Goal: Transaction & Acquisition: Purchase product/service

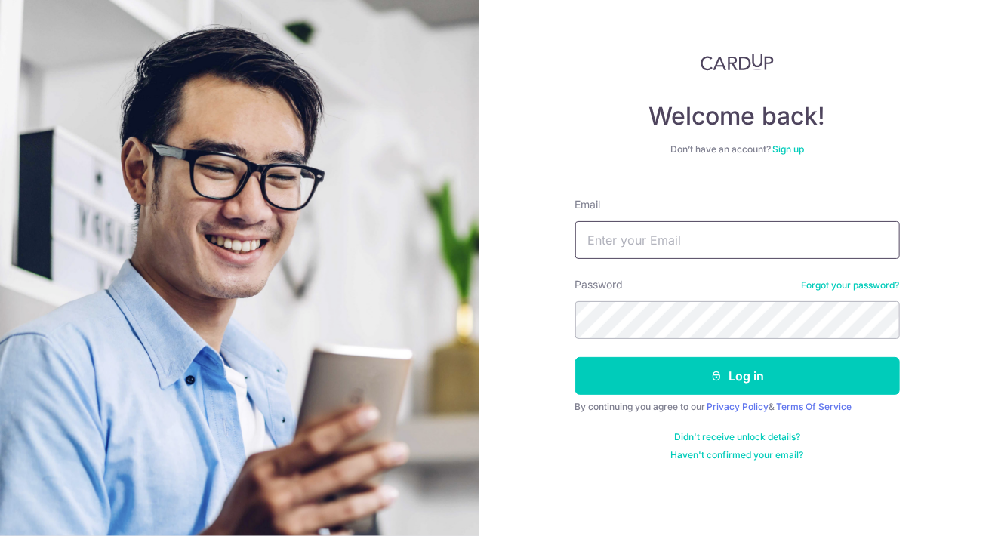
click at [632, 245] on input "Email" at bounding box center [737, 240] width 325 height 38
type input "[EMAIL_ADDRESS][DOMAIN_NAME]"
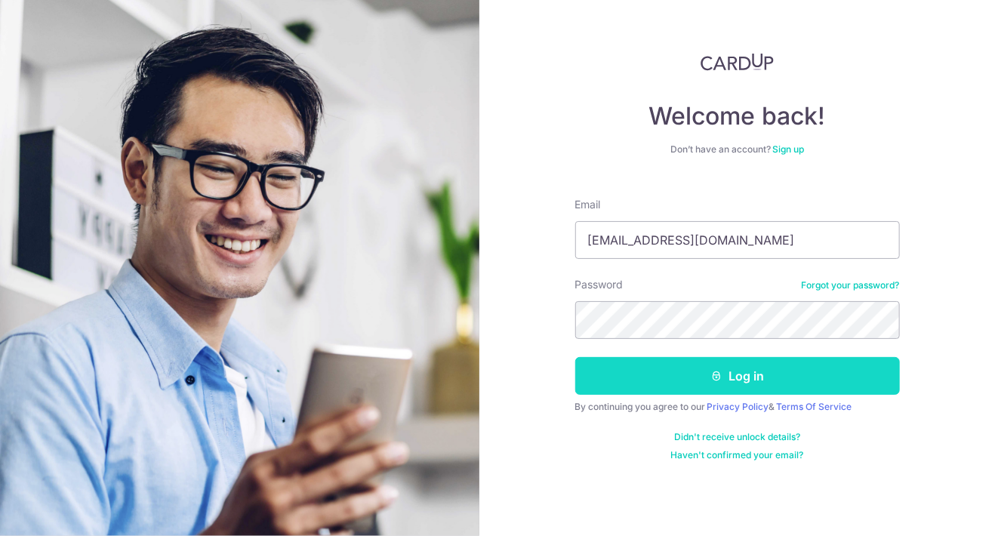
click at [748, 376] on button "Log in" at bounding box center [737, 376] width 325 height 38
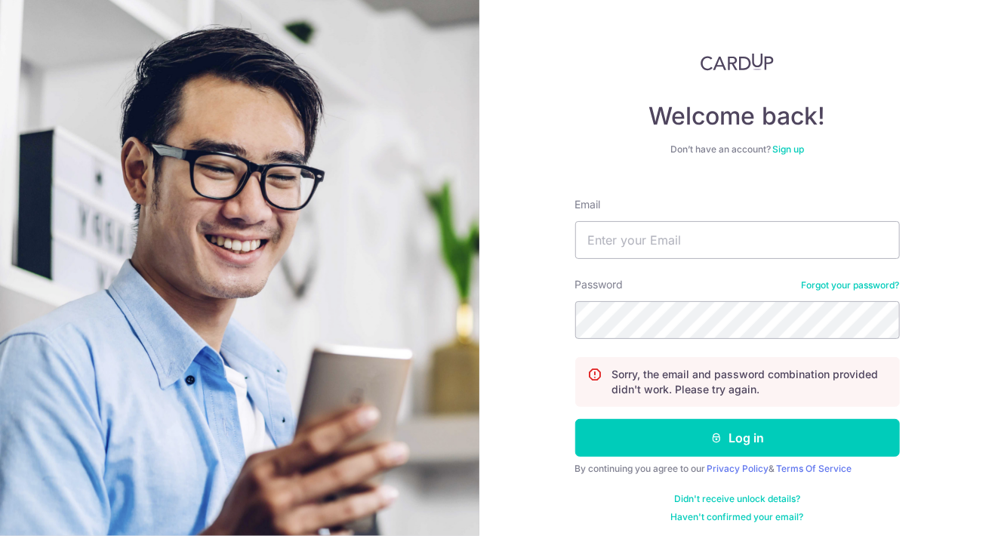
click at [599, 97] on div "Welcome back! Don’t have an account? Sign up Email Password Forgot your passwor…" at bounding box center [737, 288] width 325 height 470
click at [624, 254] on input "Email" at bounding box center [737, 240] width 325 height 38
type input "[EMAIL_ADDRESS][DOMAIN_NAME]"
click at [575, 419] on button "Log in" at bounding box center [737, 438] width 325 height 38
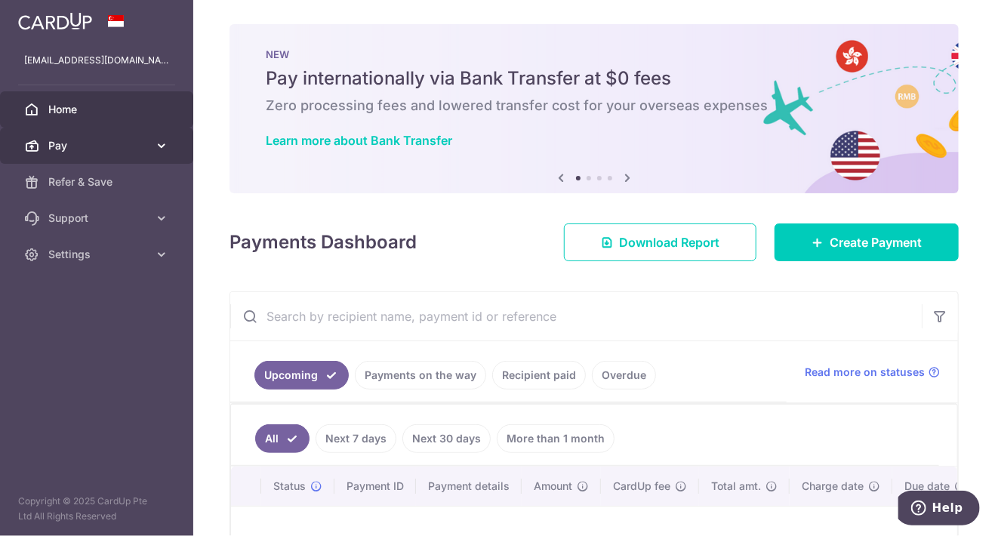
click at [115, 149] on span "Pay" at bounding box center [98, 145] width 100 height 15
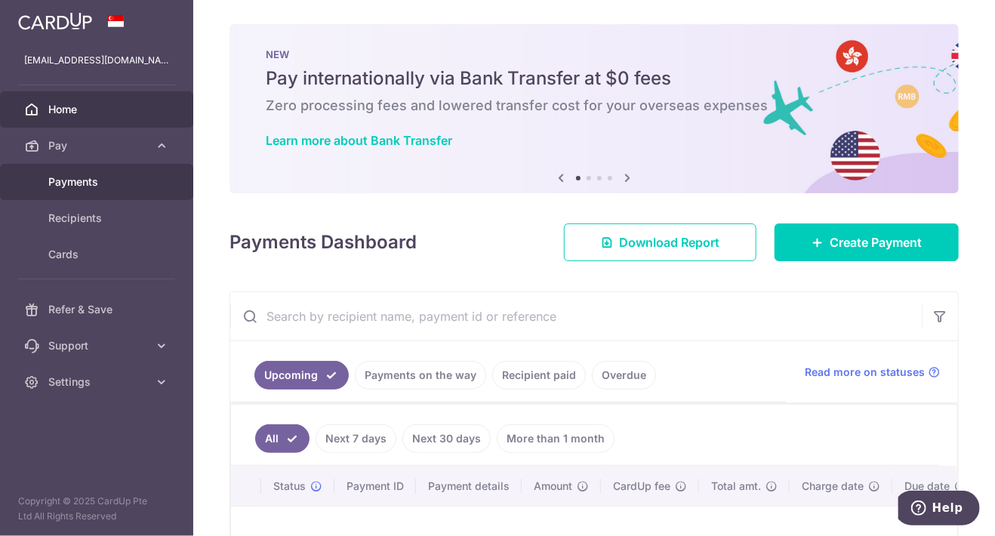
click at [103, 185] on span "Payments" at bounding box center [98, 181] width 100 height 15
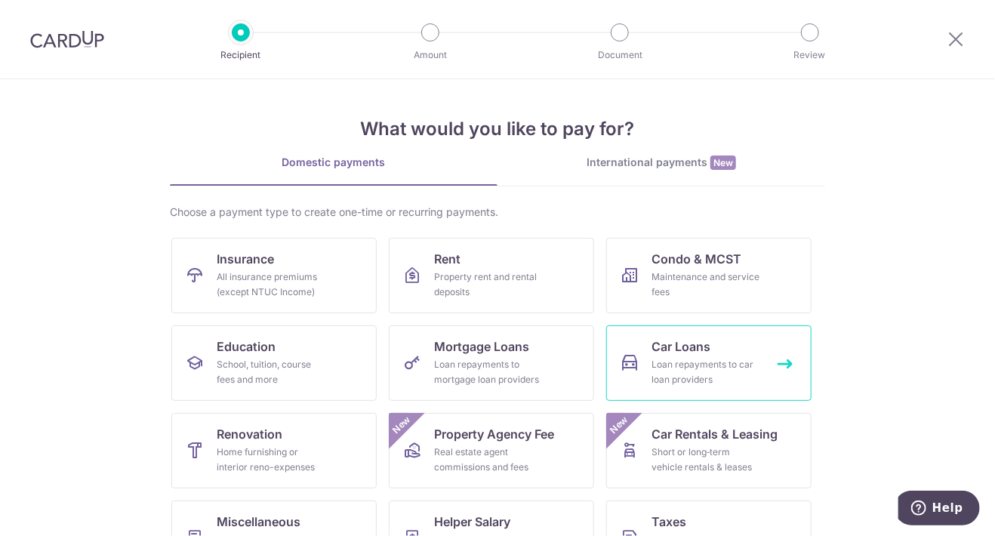
click at [682, 371] on div "Loan repayments to car loan providers" at bounding box center [706, 372] width 109 height 30
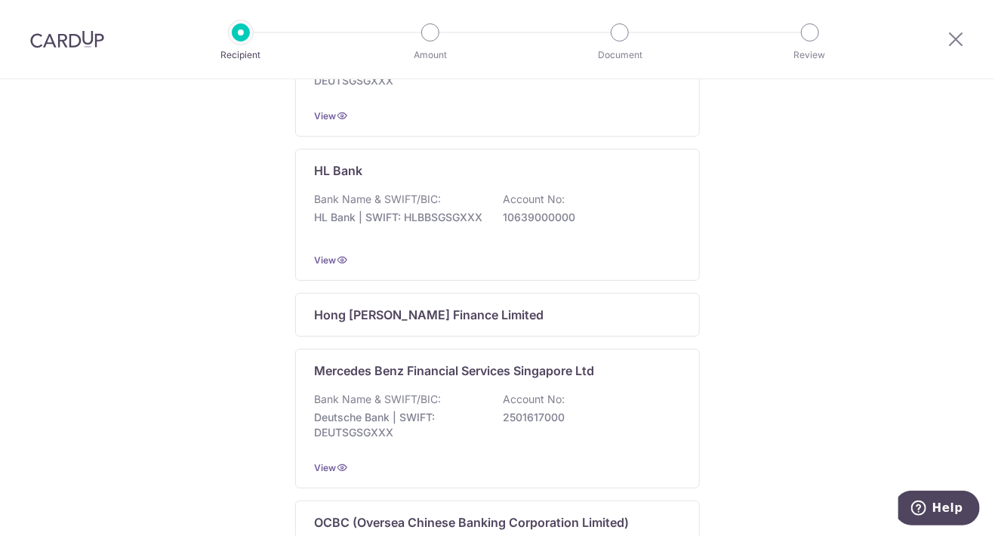
scroll to position [981, 0]
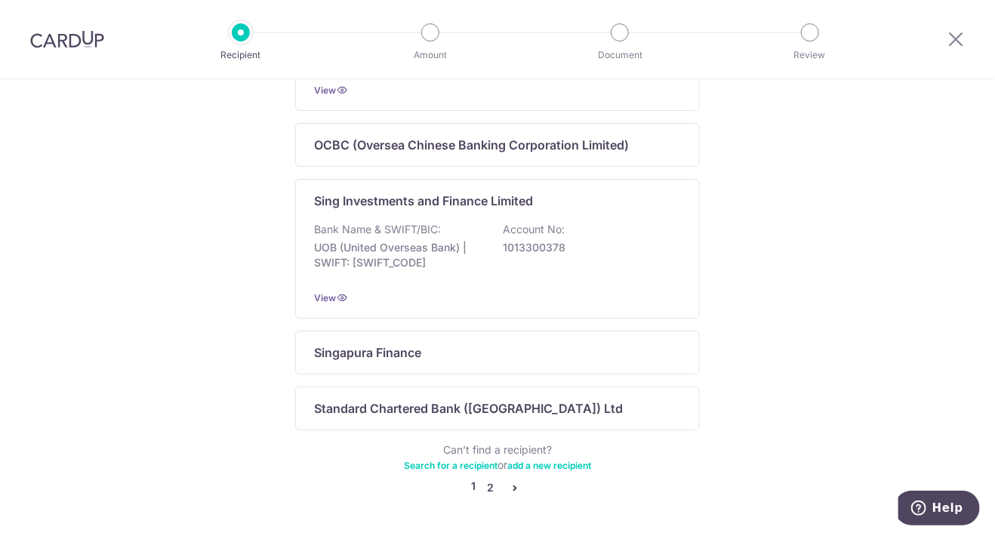
click at [488, 493] on link "2" at bounding box center [491, 488] width 18 height 18
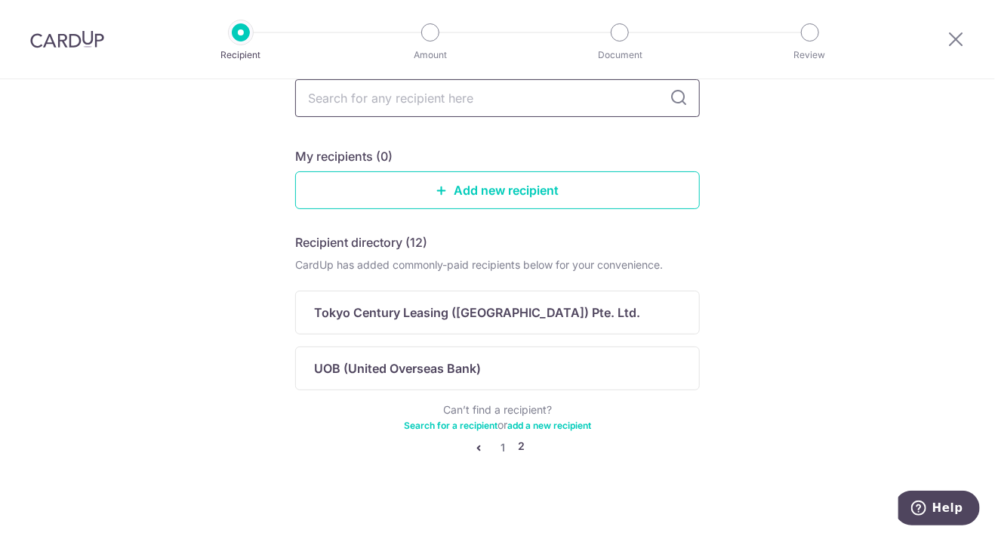
scroll to position [0, 0]
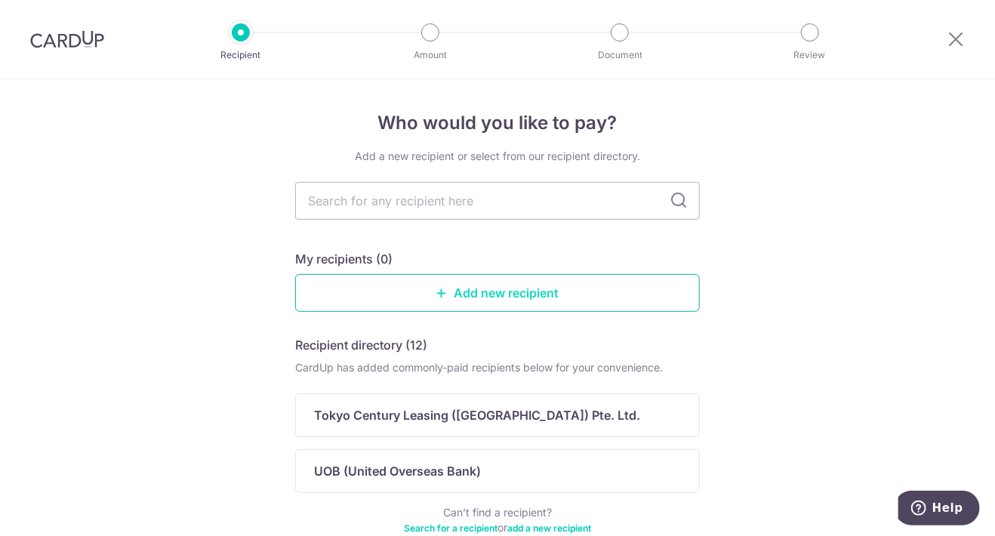
click at [476, 297] on link "Add new recipient" at bounding box center [497, 293] width 405 height 38
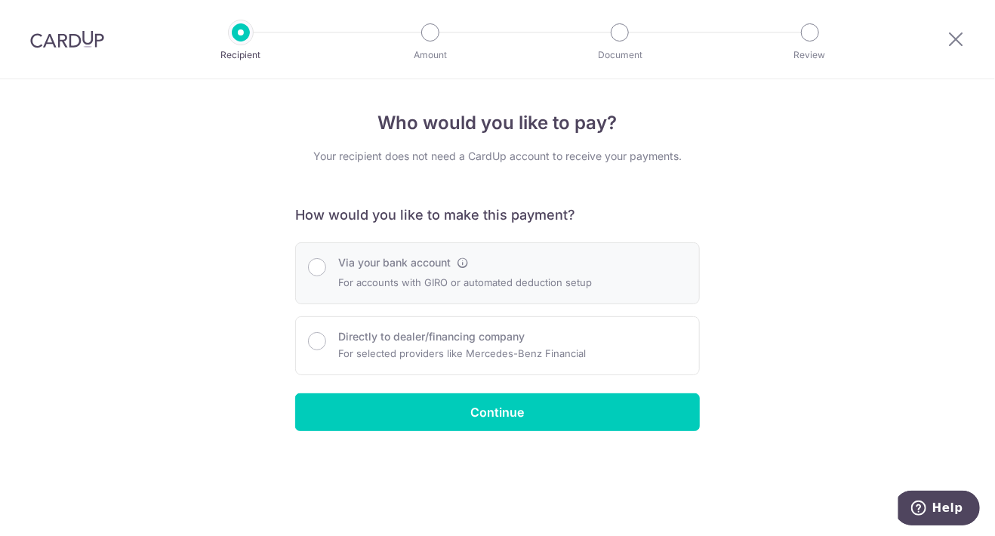
click at [540, 269] on div "Via your bank account" at bounding box center [465, 262] width 254 height 15
radio input "true"
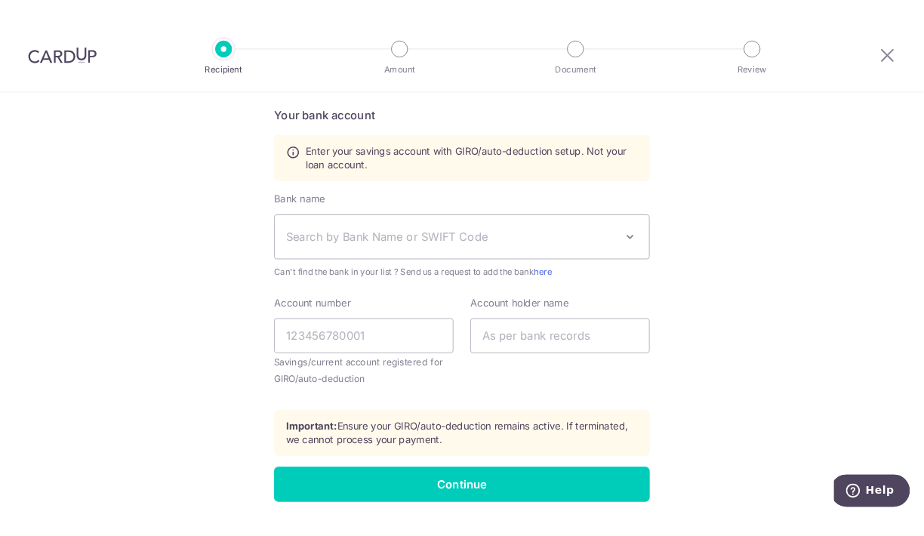
scroll to position [592, 0]
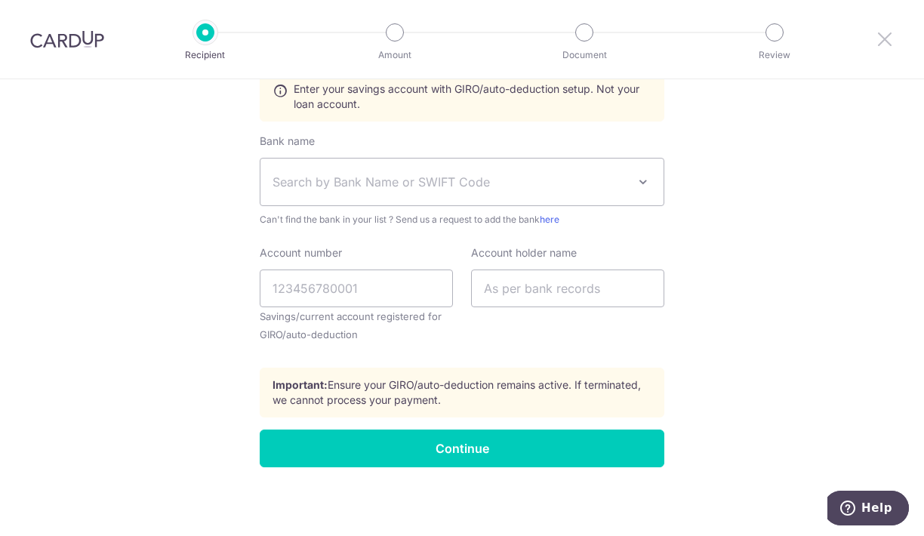
click at [880, 38] on icon at bounding box center [885, 38] width 18 height 19
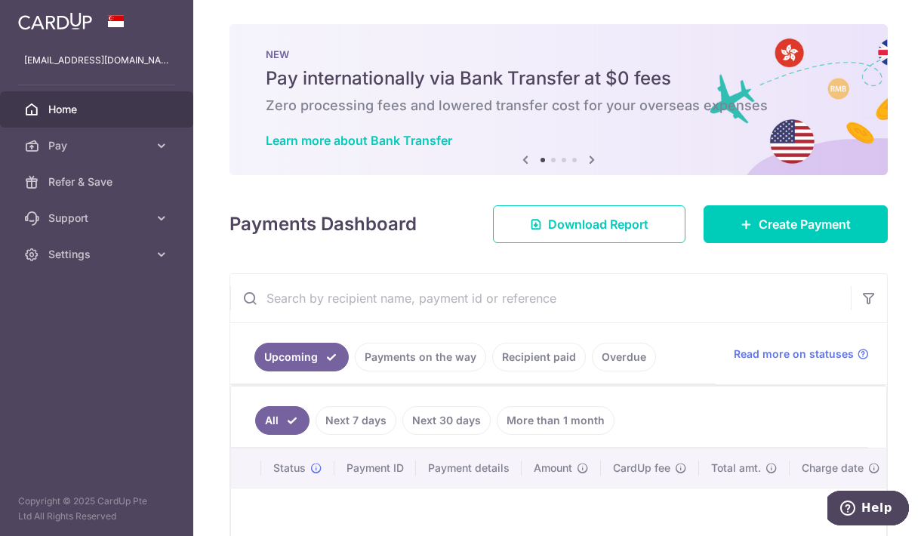
click at [60, 14] on img at bounding box center [55, 21] width 74 height 18
click at [60, 22] on img at bounding box center [55, 21] width 74 height 18
click at [89, 242] on link "Settings" at bounding box center [96, 254] width 193 height 36
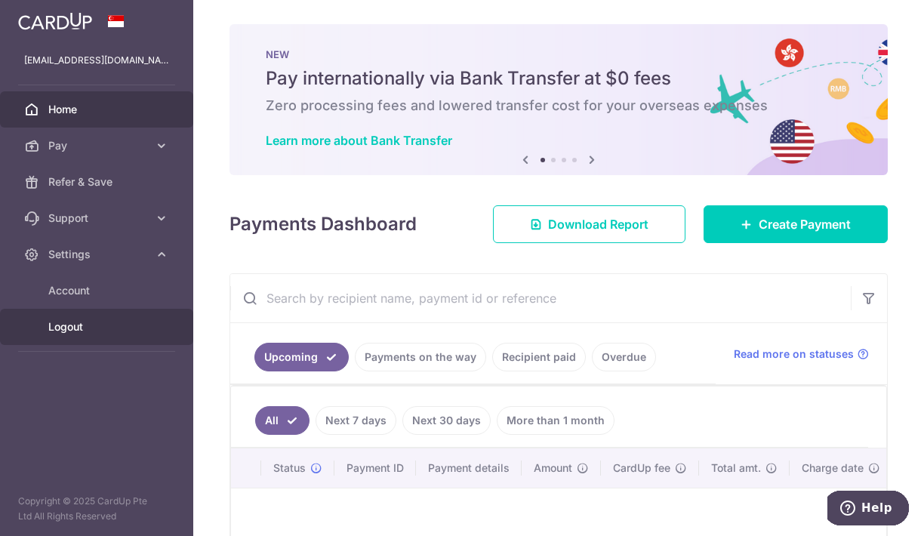
click at [79, 329] on span "Logout" at bounding box center [98, 326] width 100 height 15
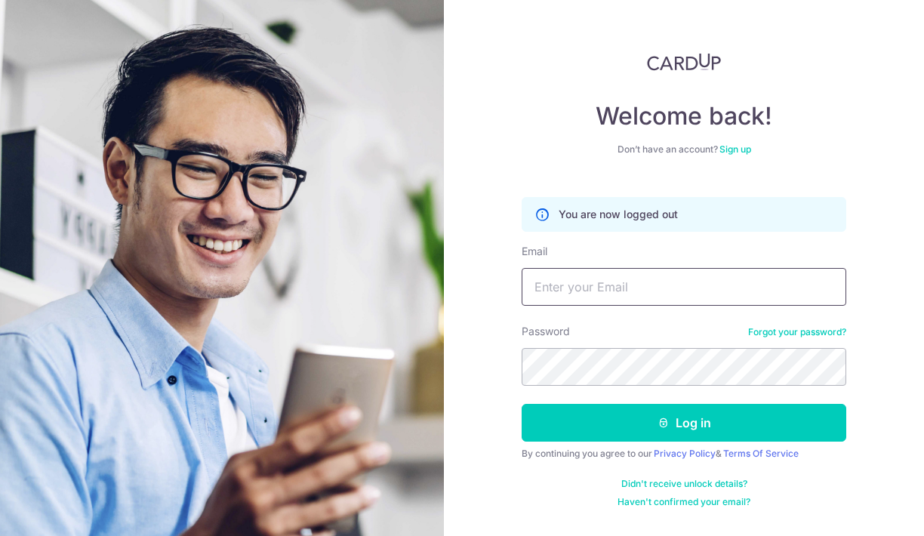
click at [589, 286] on input "Email" at bounding box center [684, 287] width 325 height 38
click at [567, 288] on input "Email" at bounding box center [684, 287] width 325 height 38
type input "[EMAIL_ADDRESS][DOMAIN_NAME]"
click at [522, 404] on button "Log in" at bounding box center [684, 423] width 325 height 38
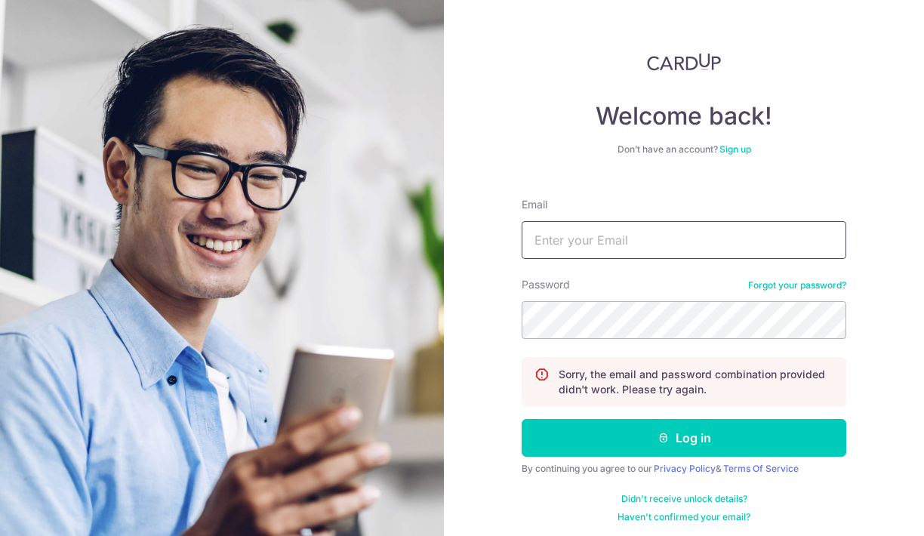
click at [594, 245] on input "Email" at bounding box center [684, 240] width 325 height 38
type input "vanessa.tng@gmail.com"
click at [522, 419] on button "Log in" at bounding box center [684, 438] width 325 height 38
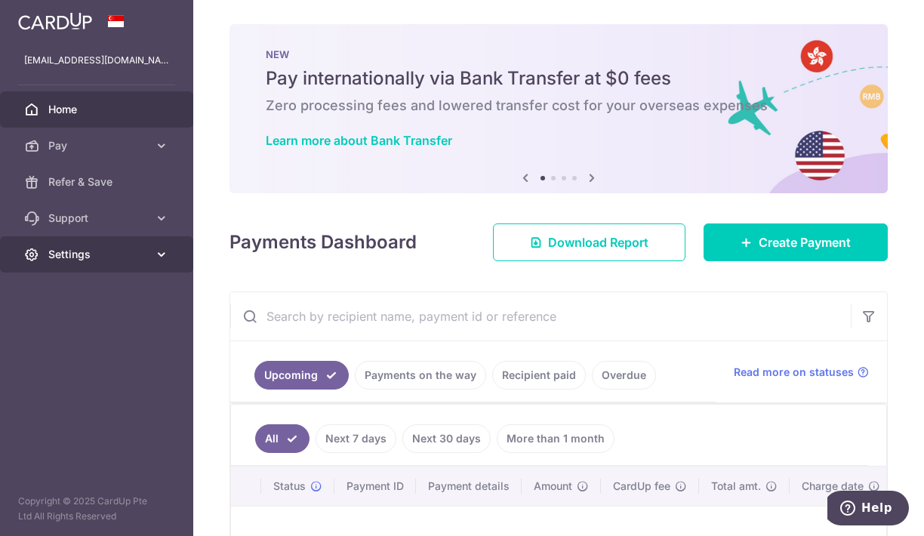
click at [109, 258] on span "Settings" at bounding box center [98, 254] width 100 height 15
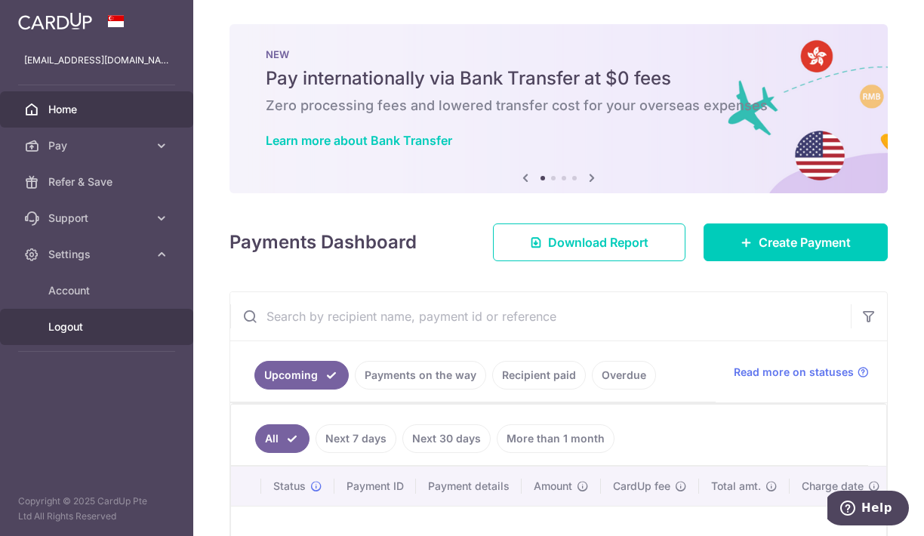
click at [91, 319] on span "Logout" at bounding box center [98, 326] width 100 height 15
